Goal: Information Seeking & Learning: Learn about a topic

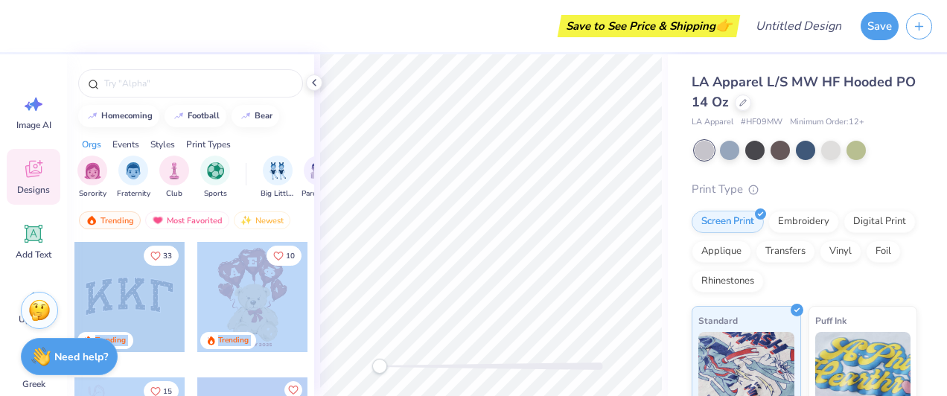
click at [500, 226] on div "Save to See Price & Shipping 👉 Design Title Save Image AI Designs Add Text Uplo…" at bounding box center [473, 198] width 947 height 396
click at [240, 88] on input "text" at bounding box center [198, 83] width 191 height 15
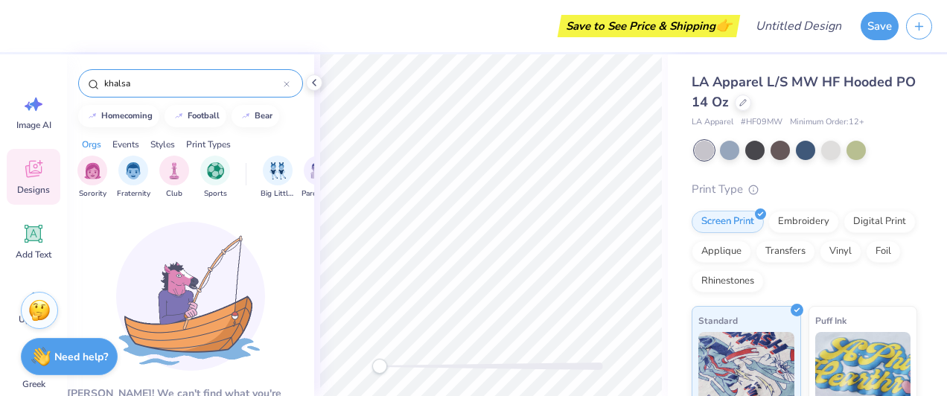
drag, startPoint x: 146, startPoint y: 86, endPoint x: -1, endPoint y: 50, distance: 151.7
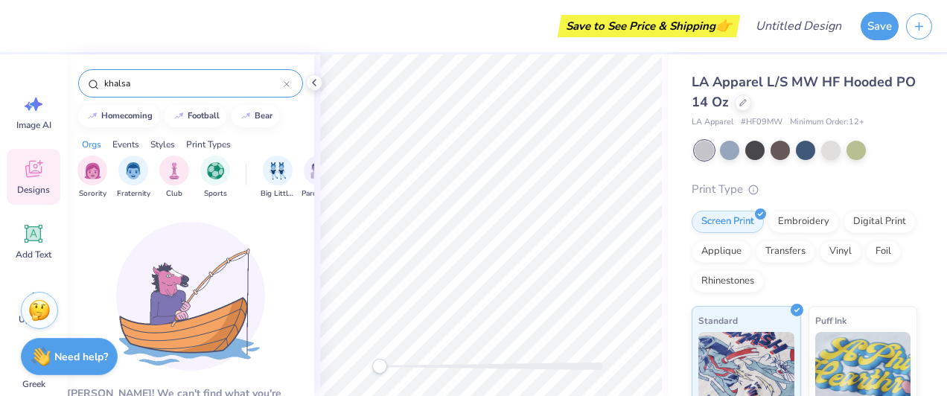
click at [0, 50] on html "Save to See Price & Shipping 👉 Design Title Save Image AI Designs Add Text Uplo…" at bounding box center [473, 198] width 947 height 396
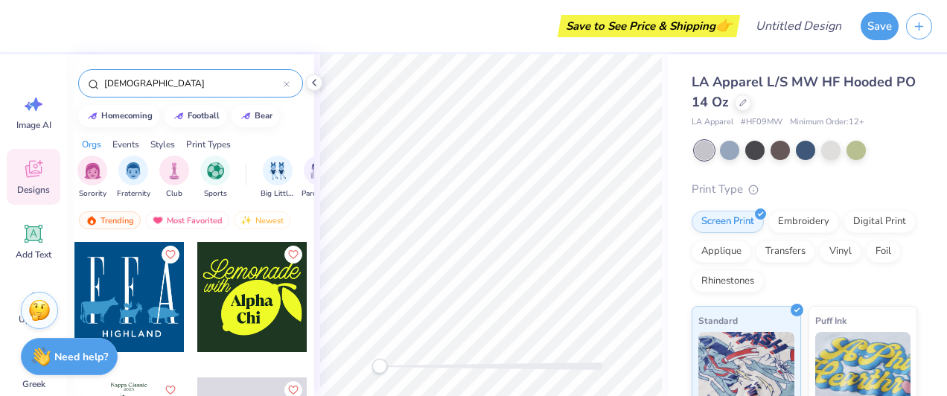
drag, startPoint x: 132, startPoint y: 85, endPoint x: -1, endPoint y: 59, distance: 135.8
click at [0, 59] on html "Save to See Price & Shipping 👉 Design Title Save Image AI Designs Add Text Uplo…" at bounding box center [473, 198] width 947 height 396
type input "bct"
